Goal: Information Seeking & Learning: Check status

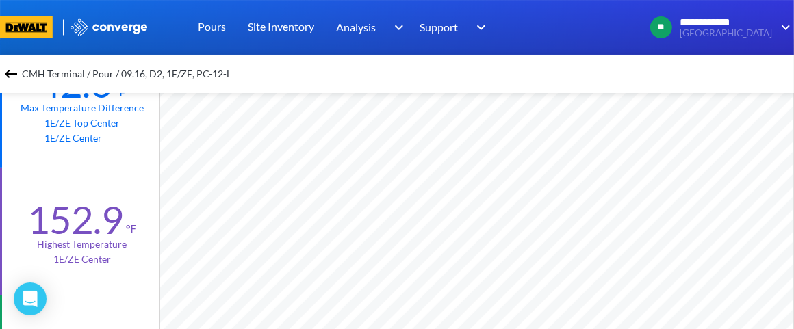
scroll to position [228, 1]
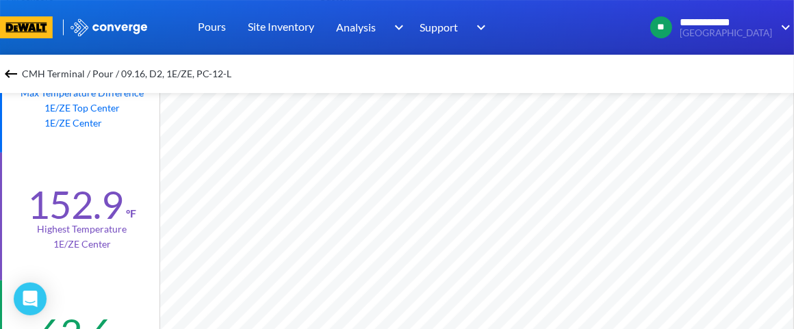
click at [35, 72] on span "CMH Terminal / Pour / 09.16, D2, 1E/ZE, PC-12-L" at bounding box center [126, 73] width 209 height 19
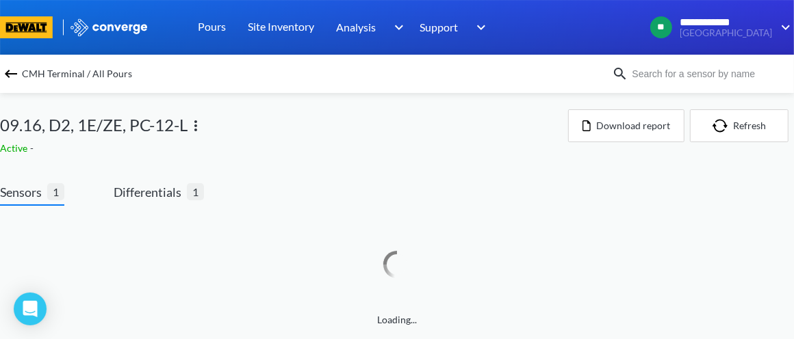
click at [34, 73] on span "CMH Terminal / All Pours" at bounding box center [77, 73] width 110 height 19
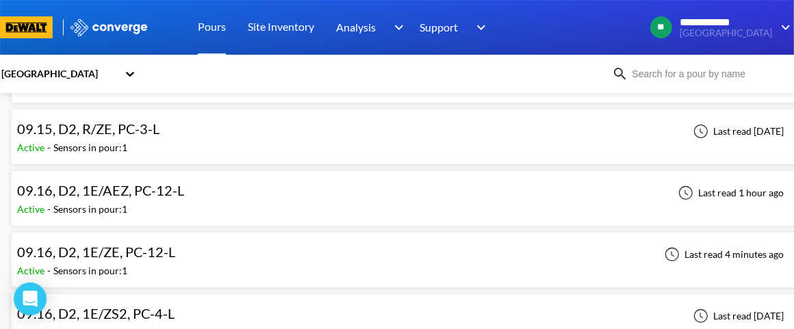
scroll to position [228, 0]
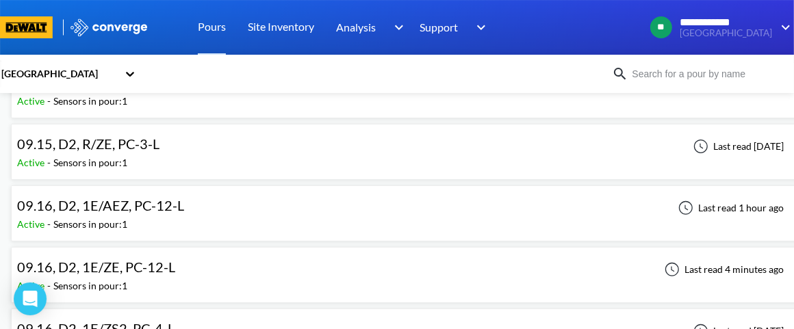
click at [185, 267] on div "09.16, D2, 1E/ZE, PC-12-L Active - Sensors in pour: 1 Last read 4 minutes ago" at bounding box center [407, 275] width 781 height 44
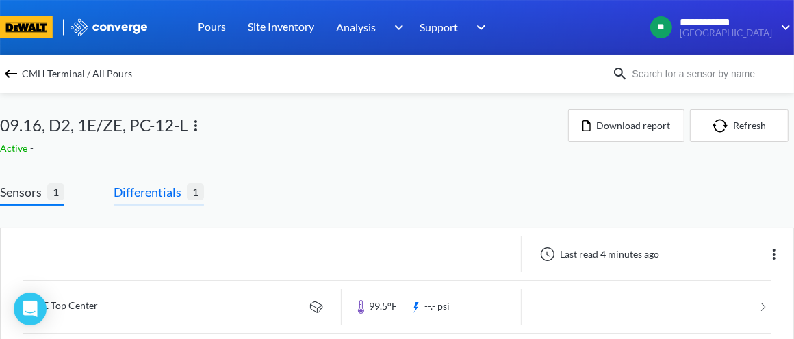
click at [166, 192] on span "Differentials" at bounding box center [150, 192] width 73 height 19
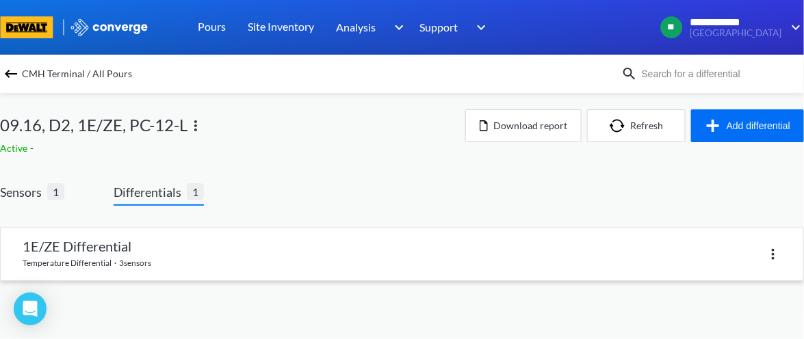
click at [221, 248] on link at bounding box center [402, 255] width 803 height 52
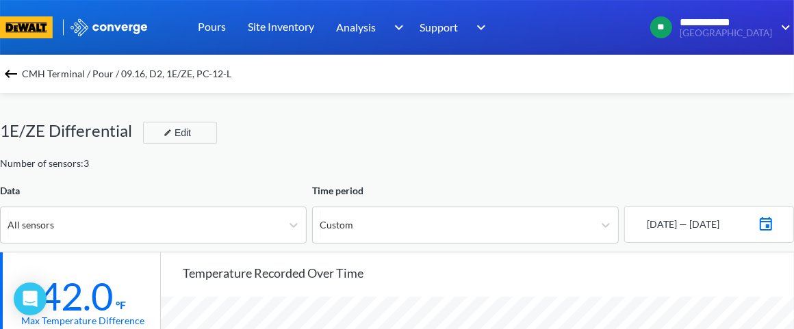
click at [12, 77] on img at bounding box center [11, 74] width 16 height 16
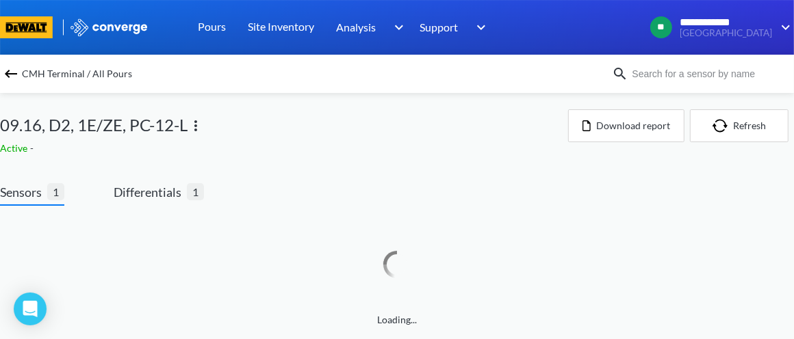
click at [12, 74] on img at bounding box center [11, 74] width 16 height 16
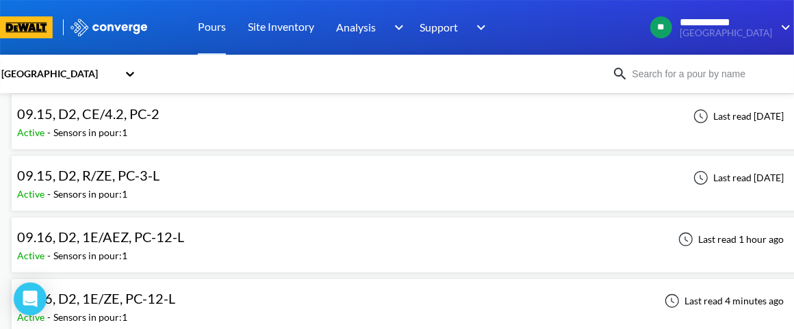
scroll to position [228, 0]
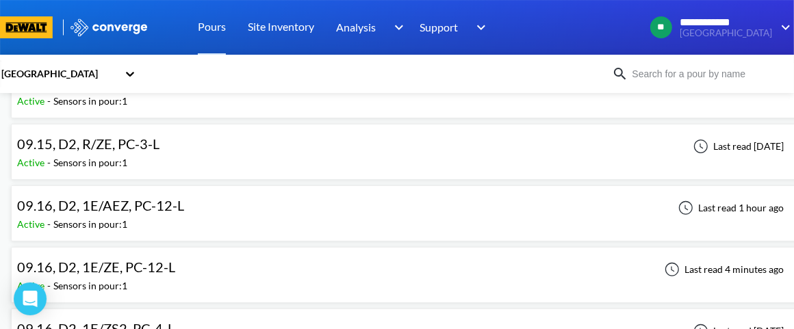
click at [118, 201] on span "09.16, D2, 1E/AEZ, PC-12-L" at bounding box center [100, 205] width 167 height 16
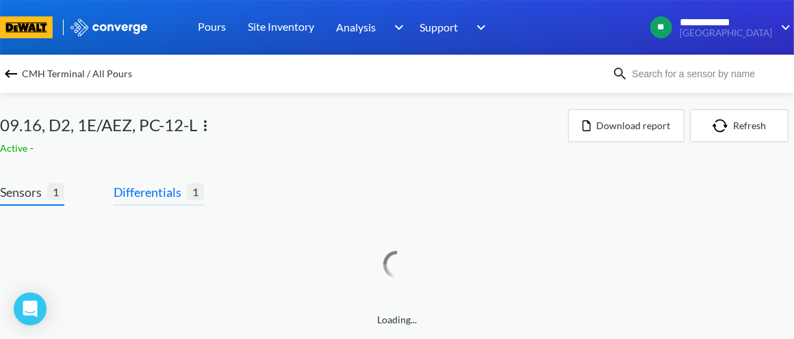
click at [135, 194] on span "Differentials" at bounding box center [150, 192] width 73 height 19
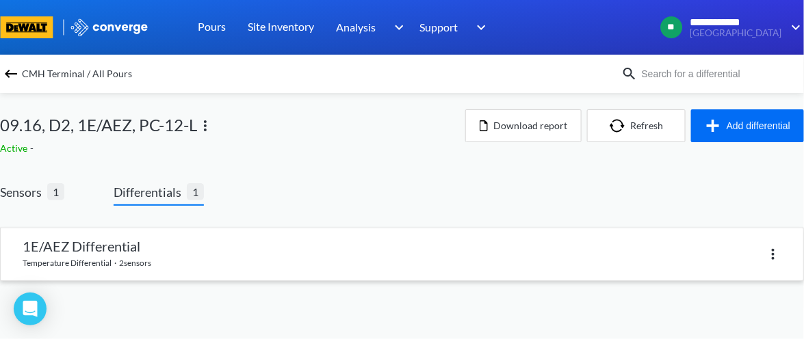
click at [194, 238] on link at bounding box center [402, 255] width 803 height 52
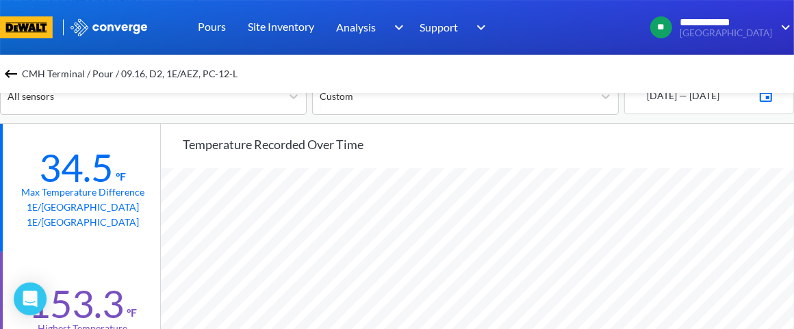
scroll to position [114, 0]
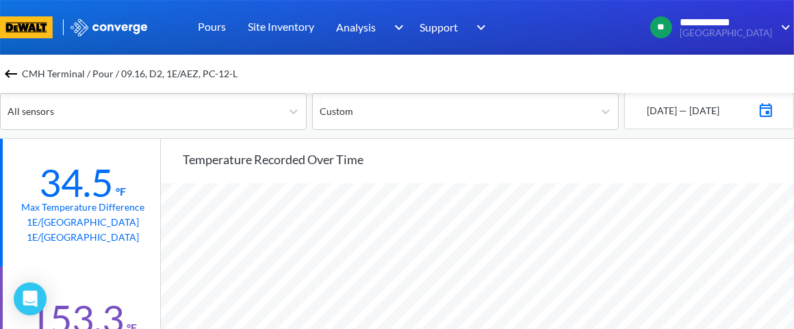
click at [25, 73] on span "CMH Terminal / Pour / 09.16, D2, 1E/AEZ, PC-12-L" at bounding box center [130, 73] width 216 height 19
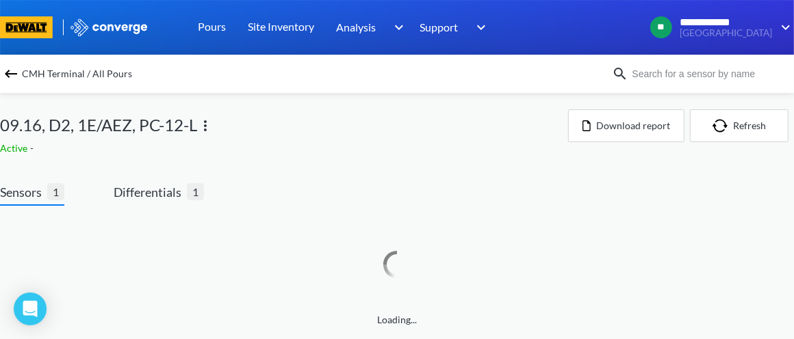
click at [25, 73] on span "CMH Terminal / All Pours" at bounding box center [77, 73] width 110 height 19
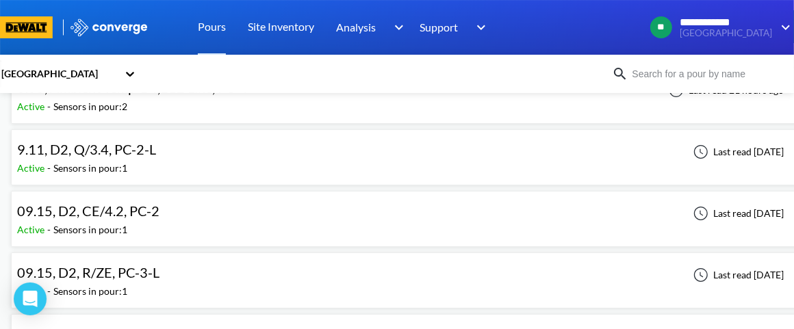
scroll to position [228, 0]
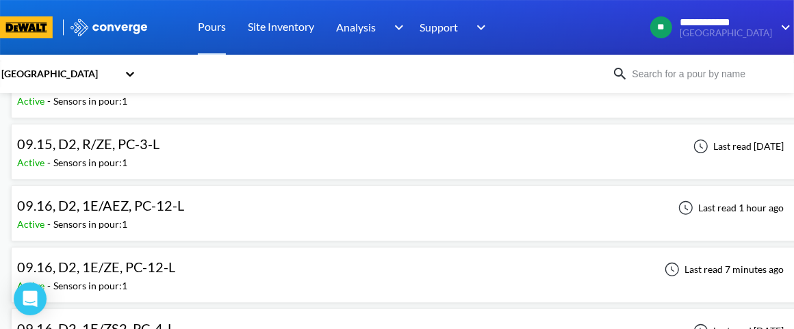
click at [138, 143] on span "09.15, D2, R/ZE, PC-3-L" at bounding box center [88, 143] width 142 height 16
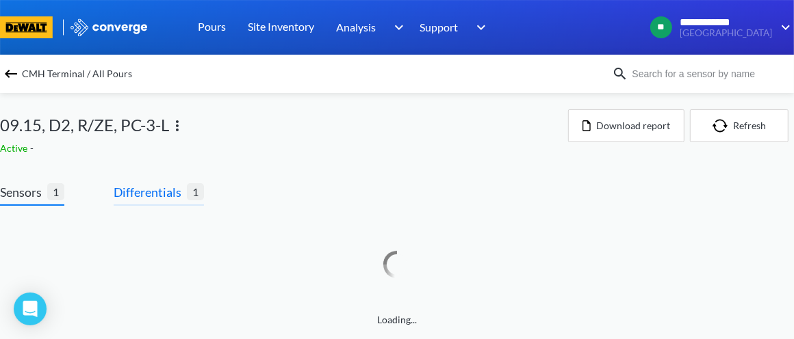
click at [146, 190] on span "Differentials" at bounding box center [150, 192] width 73 height 19
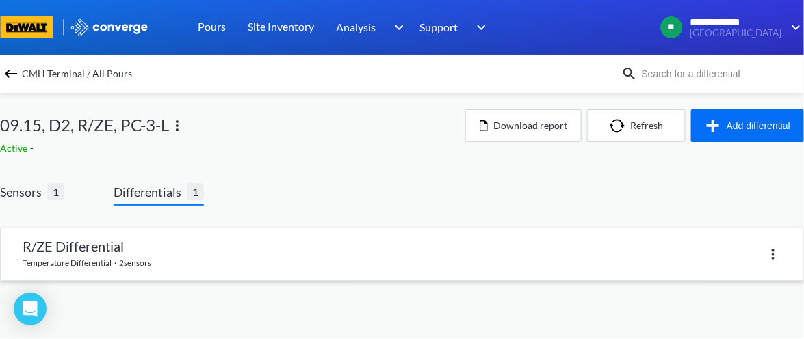
click at [177, 239] on link at bounding box center [402, 255] width 803 height 52
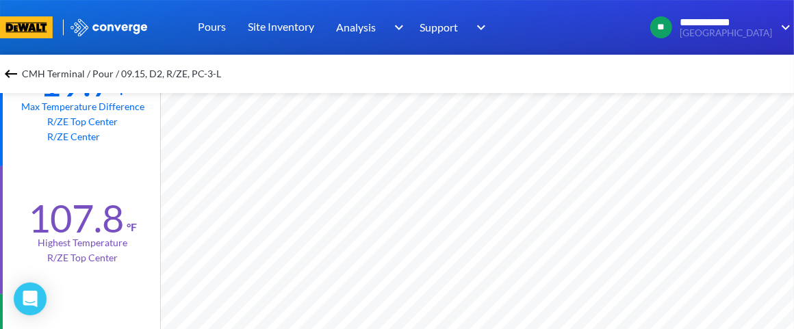
scroll to position [228, 0]
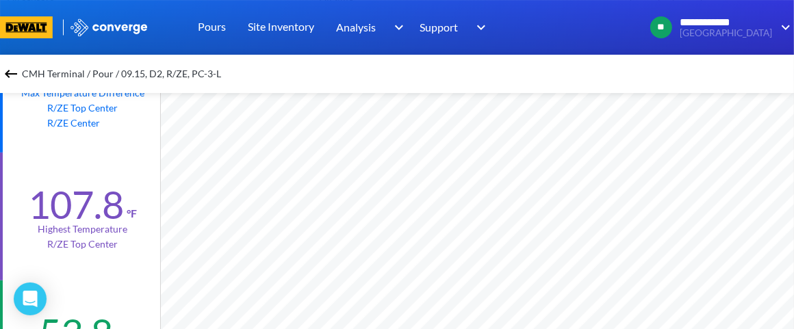
click at [38, 75] on span "CMH Terminal / Pour / 09.15, D2, R/ZE, PC-3-L" at bounding box center [121, 73] width 199 height 19
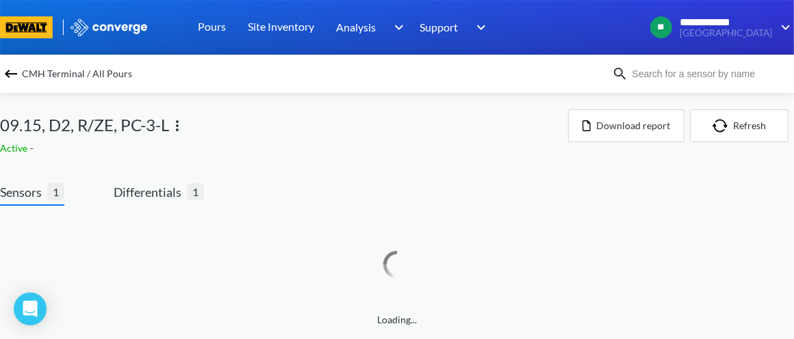
click at [37, 74] on span "CMH Terminal / All Pours" at bounding box center [77, 73] width 110 height 19
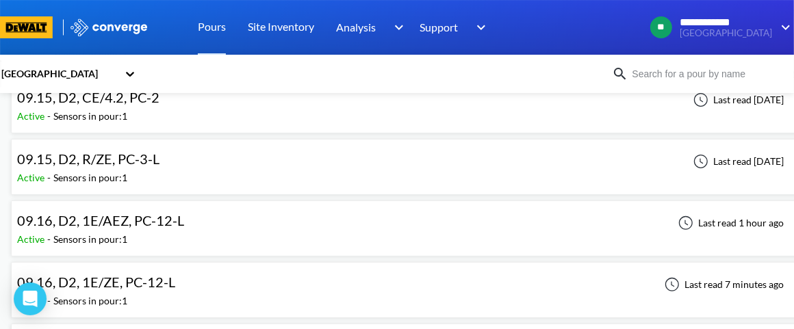
scroll to position [228, 0]
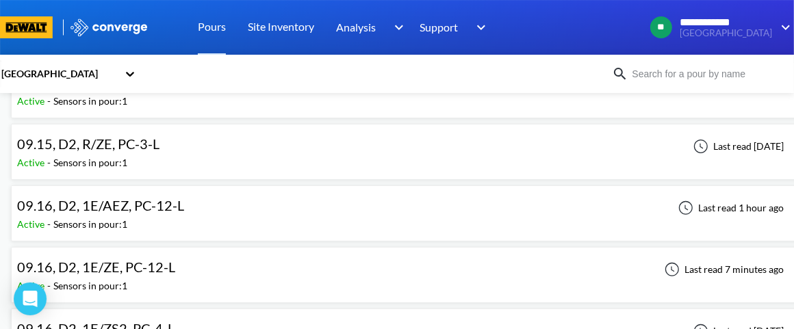
click at [113, 266] on span "09.16, D2, 1E/ZE, PC-12-L" at bounding box center [96, 267] width 158 height 16
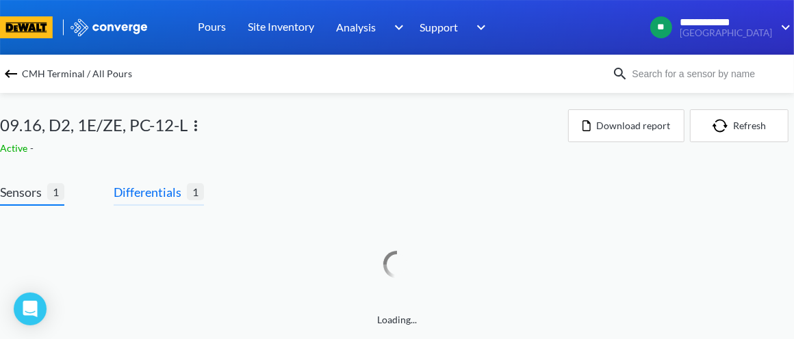
click at [148, 195] on span "Differentials" at bounding box center [150, 192] width 73 height 19
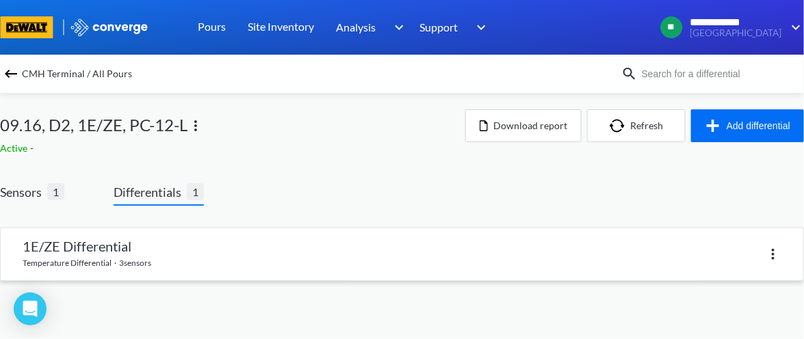
click at [192, 249] on link at bounding box center [402, 255] width 803 height 52
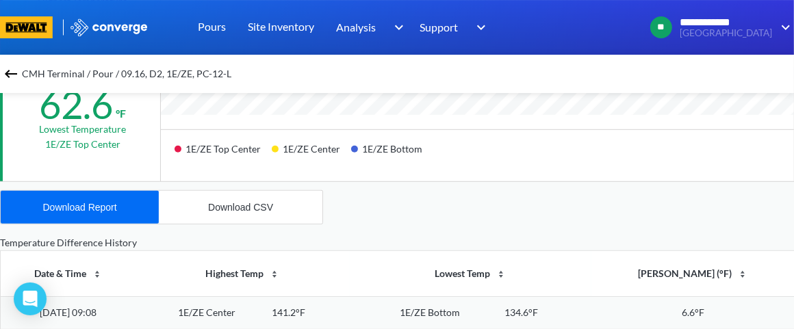
scroll to position [570, 0]
